Goal: Task Accomplishment & Management: Complete application form

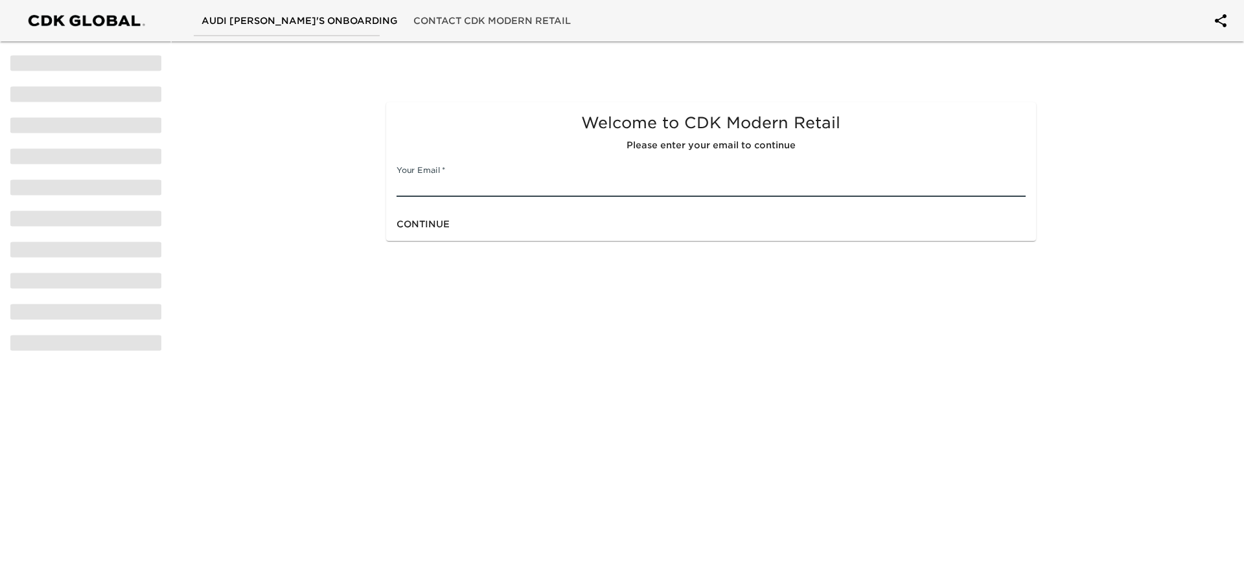
click at [518, 192] on input "text" at bounding box center [710, 186] width 628 height 21
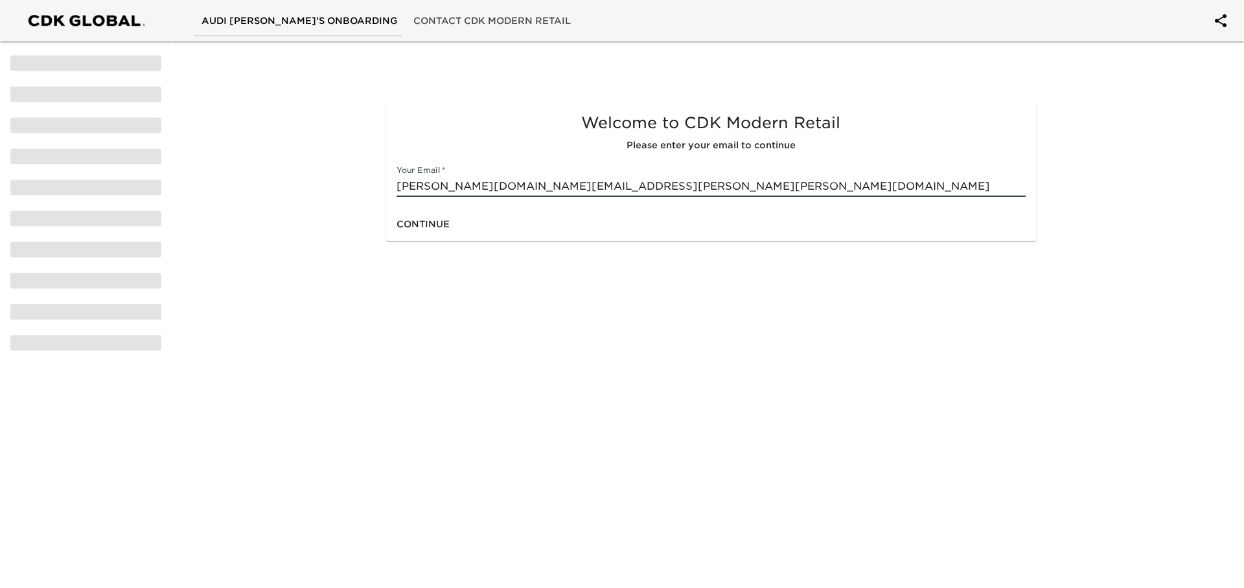
type input "[PERSON_NAME][DOMAIN_NAME][EMAIL_ADDRESS][PERSON_NAME][PERSON_NAME][DOMAIN_NAME]"
click at [450, 233] on span "Continue" at bounding box center [422, 224] width 53 height 16
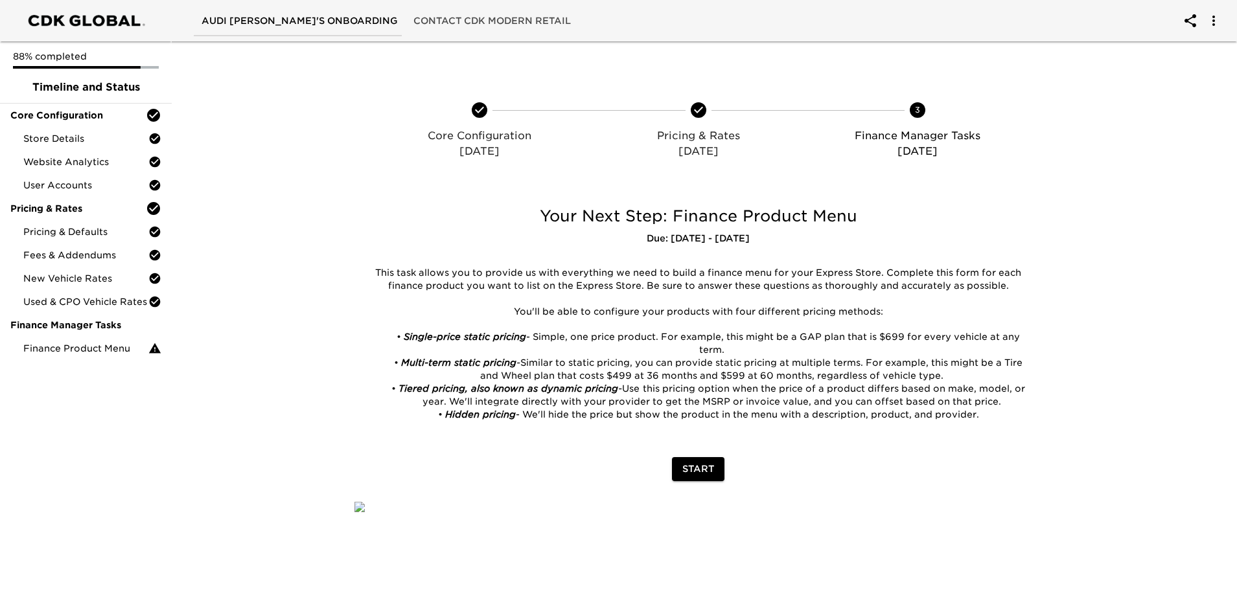
scroll to position [369, 0]
click at [714, 461] on span "Start" at bounding box center [698, 469] width 32 height 16
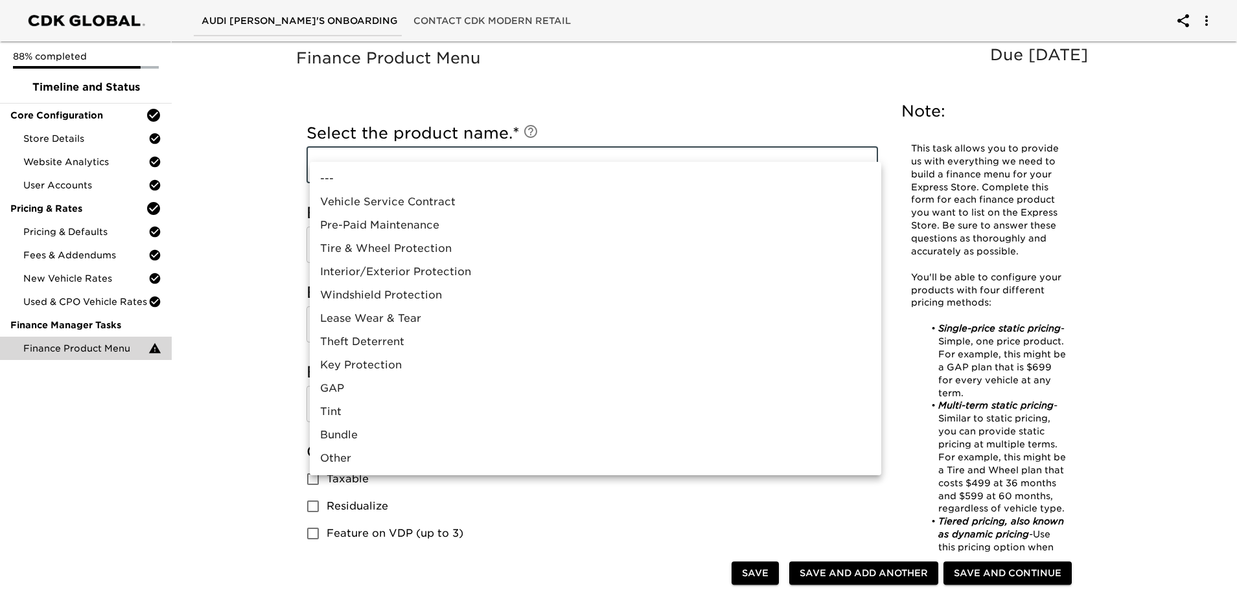
click at [593, 143] on div at bounding box center [622, 297] width 1244 height 595
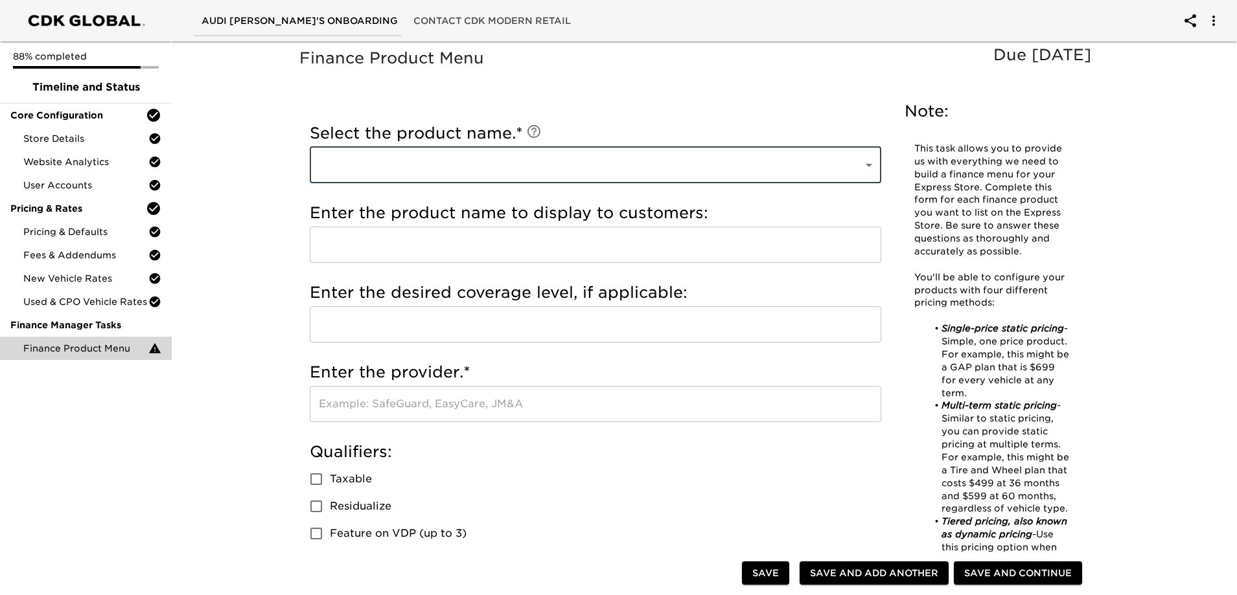
click at [793, 112] on div "Select the product name. * ​ ​ Enter the custom product name. * ​ Enter the pro…" at bounding box center [595, 561] width 597 height 915
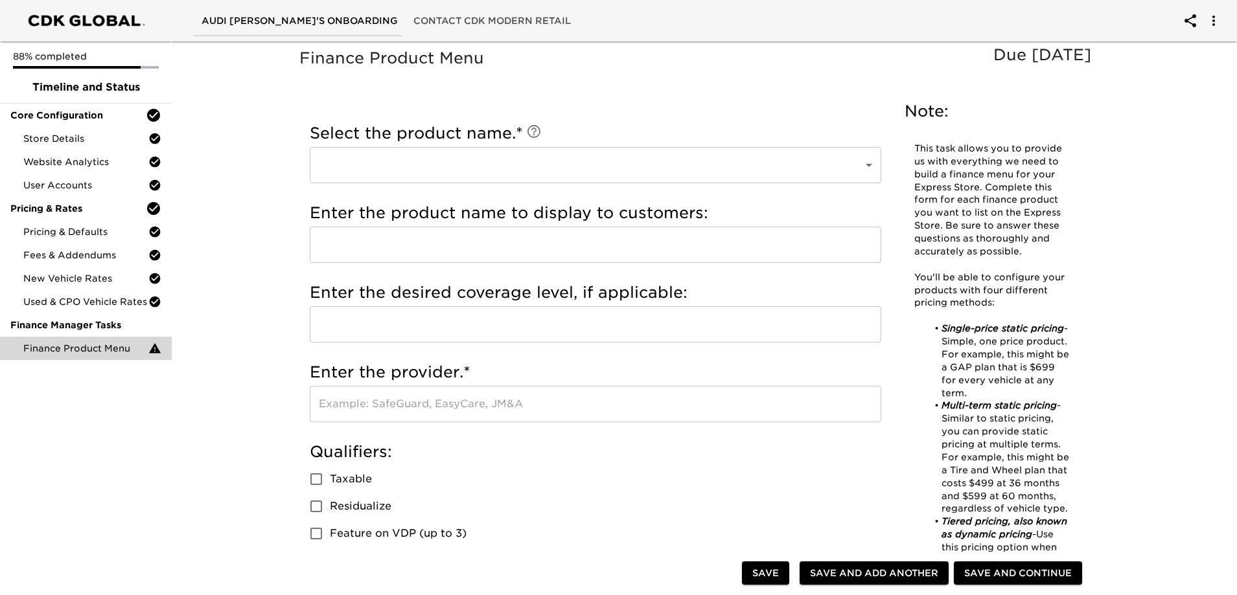
scroll to position [65, 0]
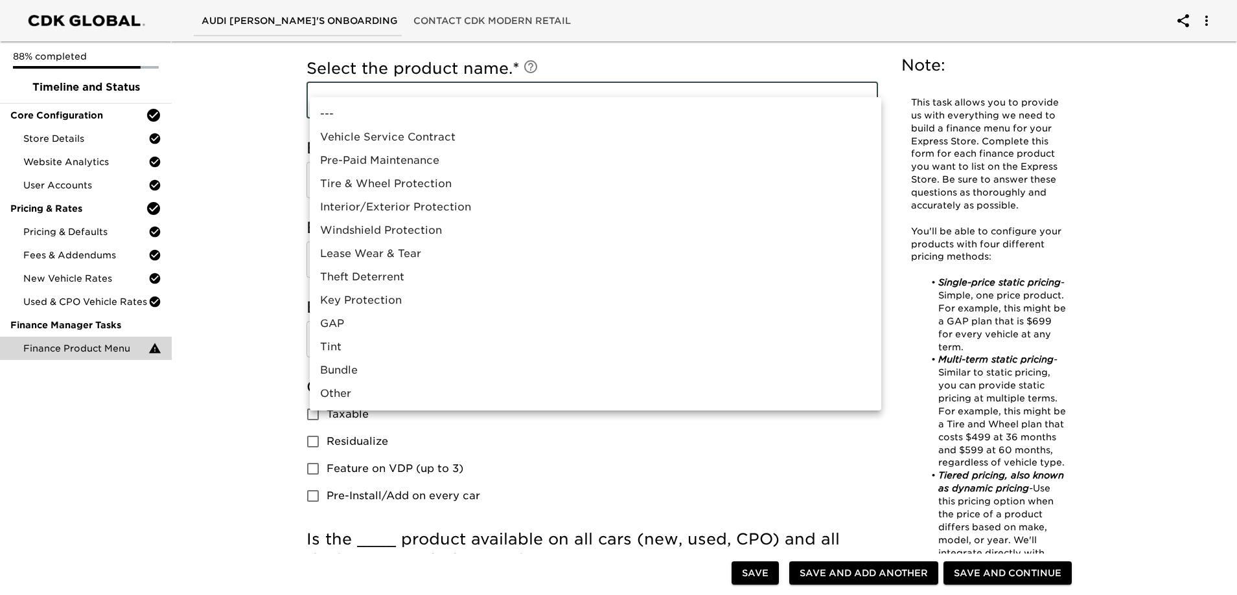
click at [873, 121] on body "Audi Raleigh's Onboarding Contact CDK Modern Retail 88% completed Timeline and …" at bounding box center [618, 559] width 1237 height 1249
click at [432, 148] on li "Vehicle Service Contract" at bounding box center [595, 137] width 571 height 23
type input "Vehicle Service Contract"
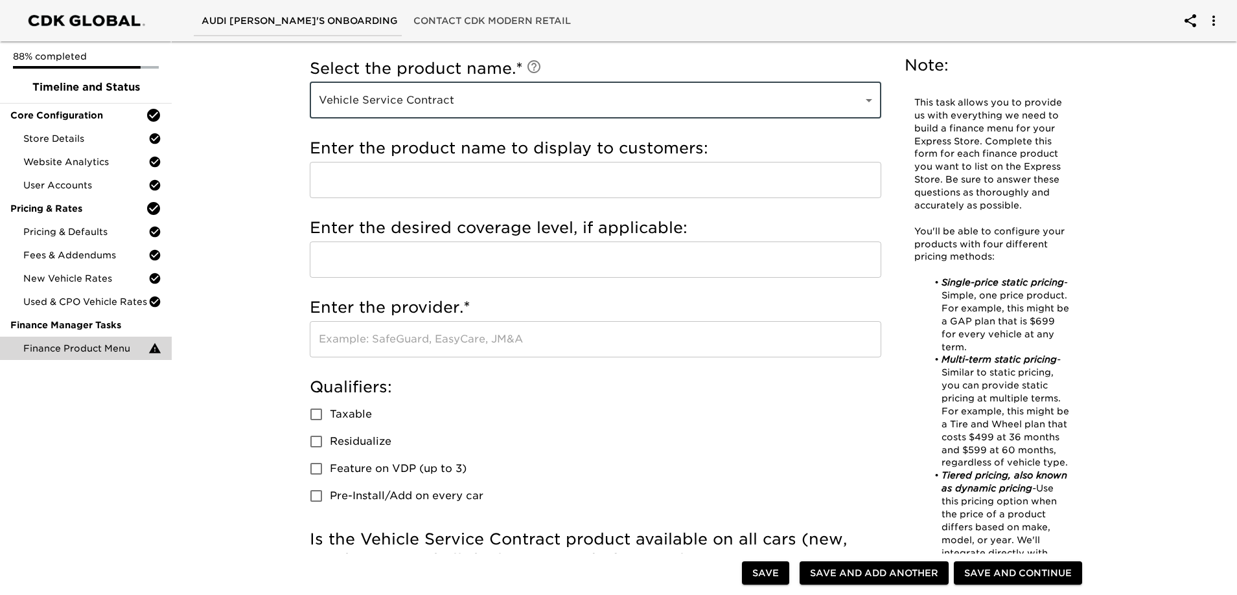
click at [466, 198] on input "text" at bounding box center [595, 180] width 571 height 36
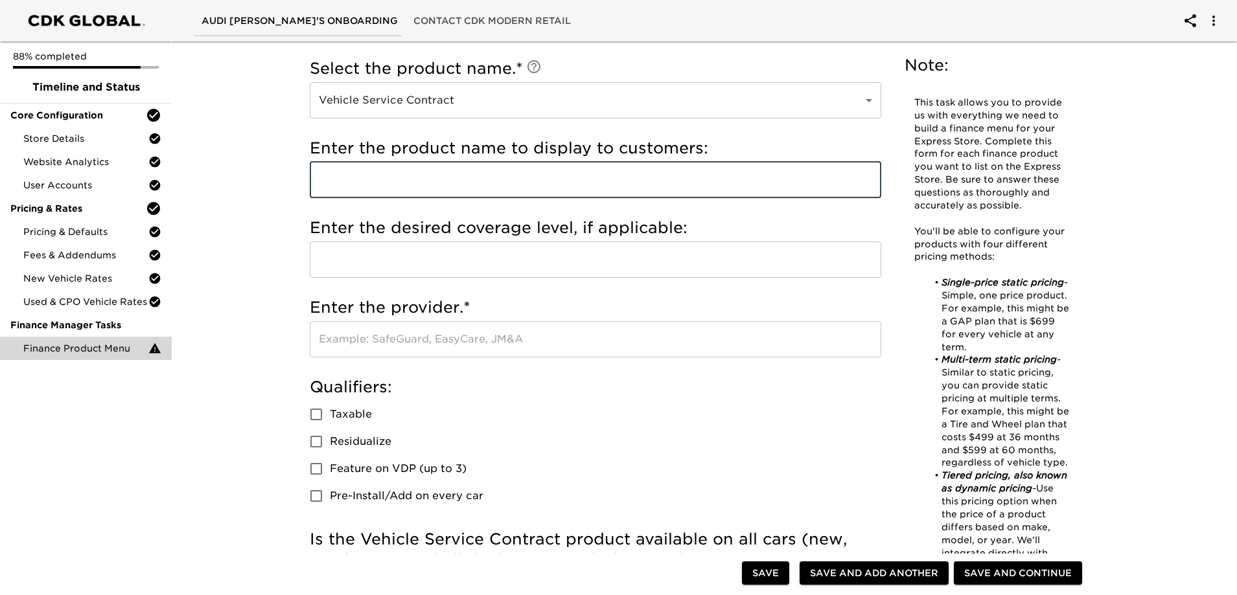
click at [633, 159] on h5 "Enter the product name to display to customers:" at bounding box center [595, 148] width 571 height 21
click at [633, 198] on input "text" at bounding box center [595, 180] width 571 height 36
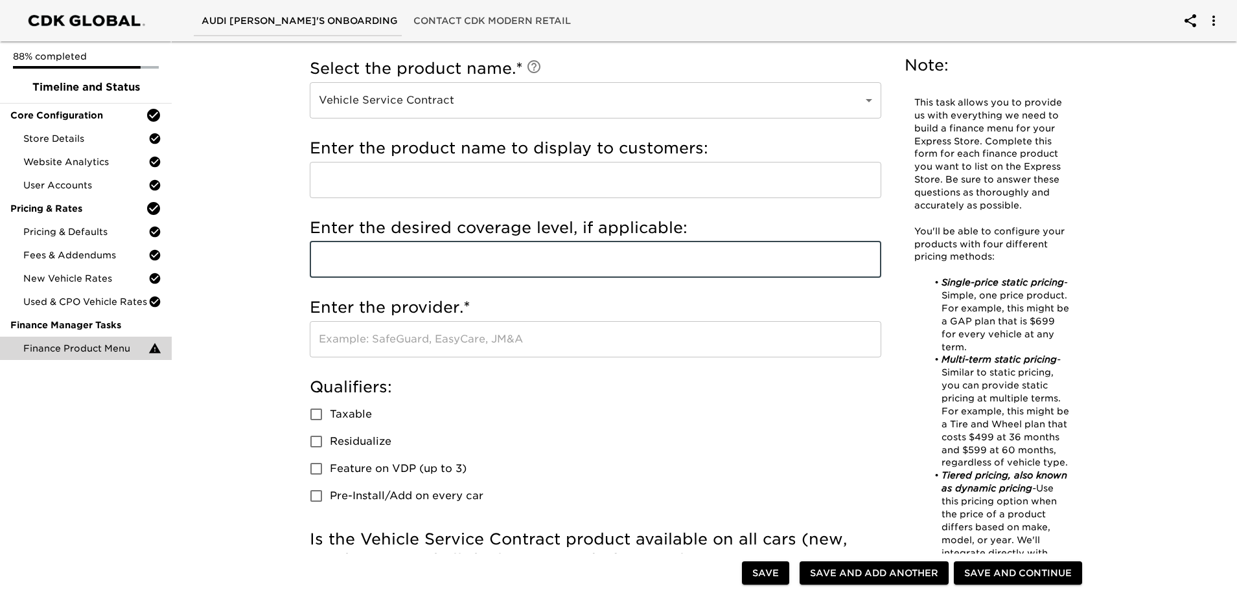
click at [633, 278] on input "text" at bounding box center [595, 260] width 571 height 36
click at [841, 238] on h5 "Enter the desired coverage level, if applicable:" at bounding box center [595, 228] width 571 height 21
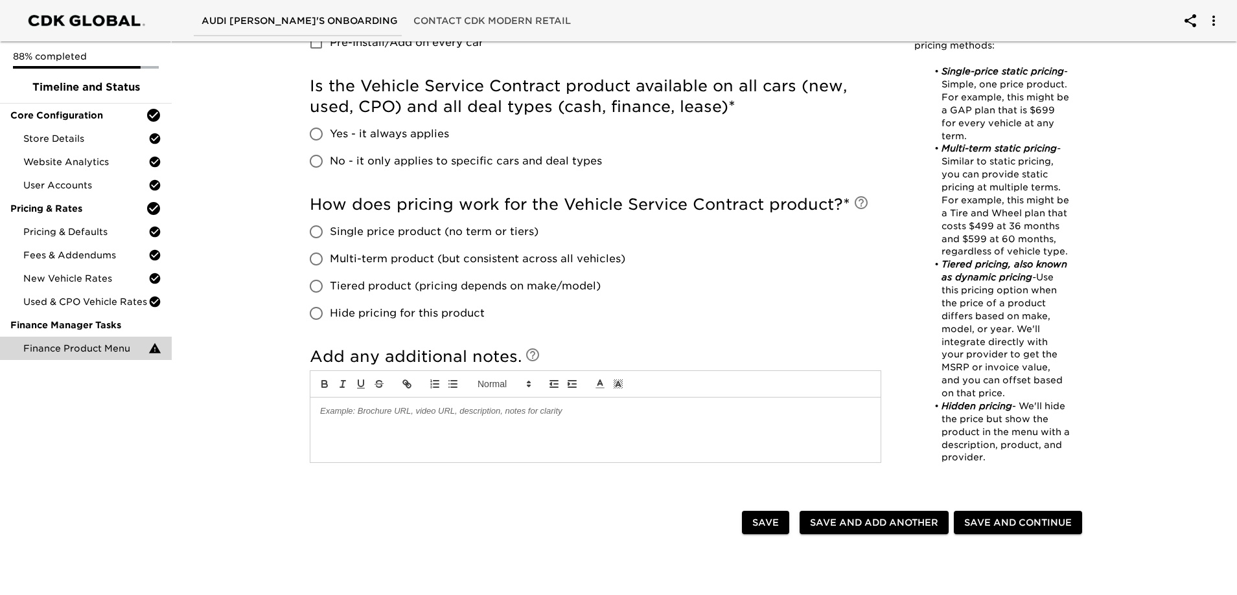
scroll to position [713, 0]
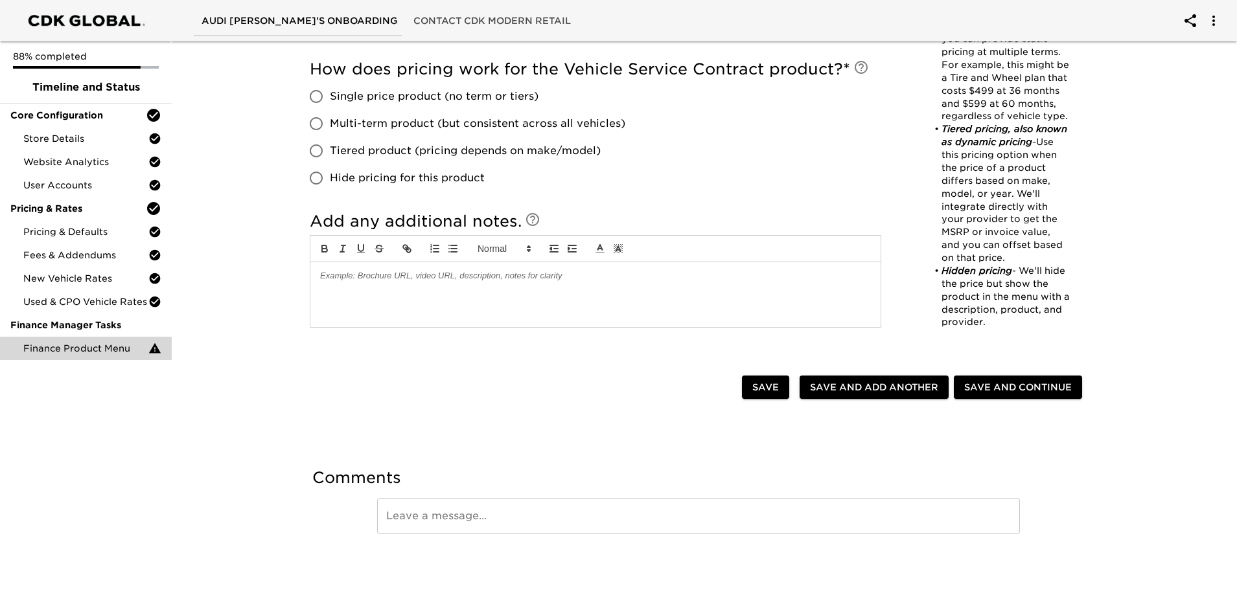
click at [315, 165] on input "Tiered product (pricing depends on make/model)" at bounding box center [315, 150] width 27 height 27
radio input "true"
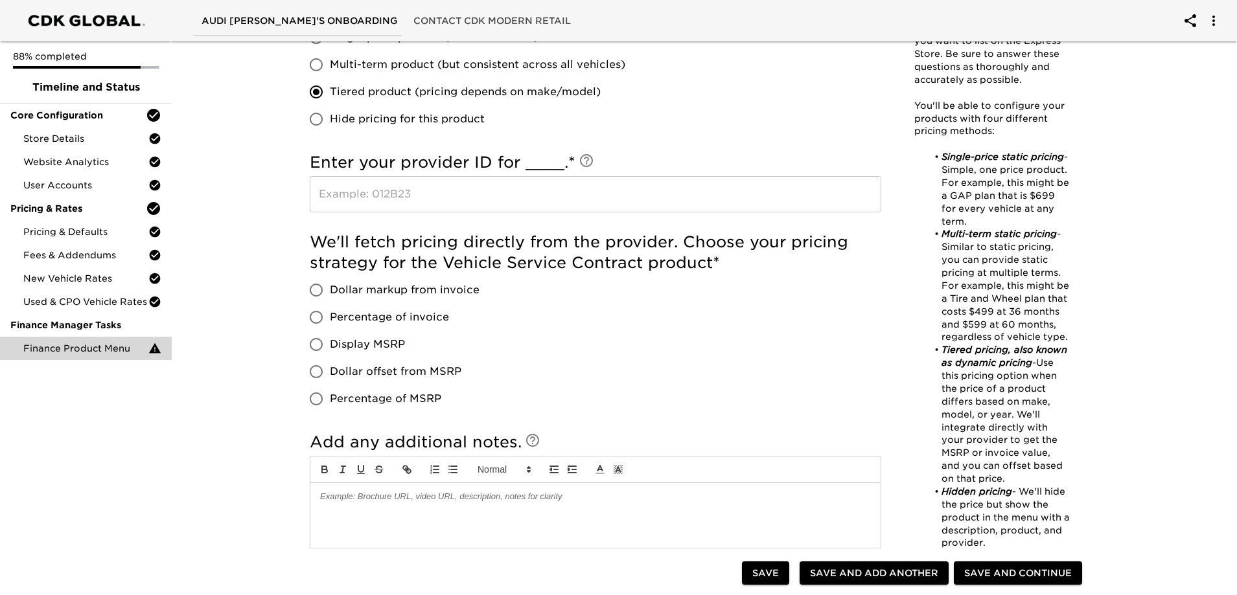
click at [430, 212] on input "text" at bounding box center [595, 194] width 571 height 36
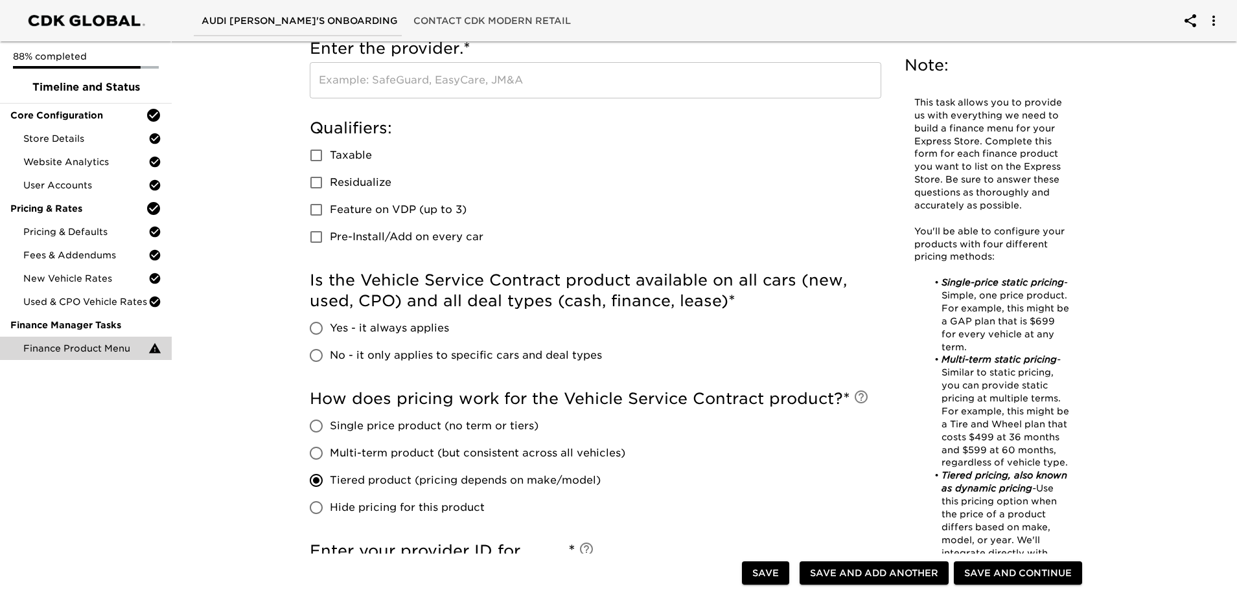
scroll to position [0, 0]
